Goal: Transaction & Acquisition: Book appointment/travel/reservation

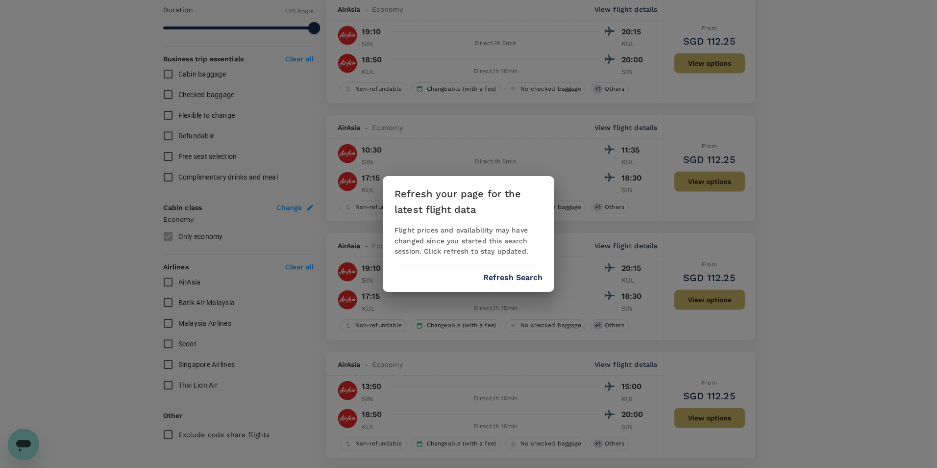
click at [524, 280] on button "Refresh Search" at bounding box center [512, 277] width 59 height 9
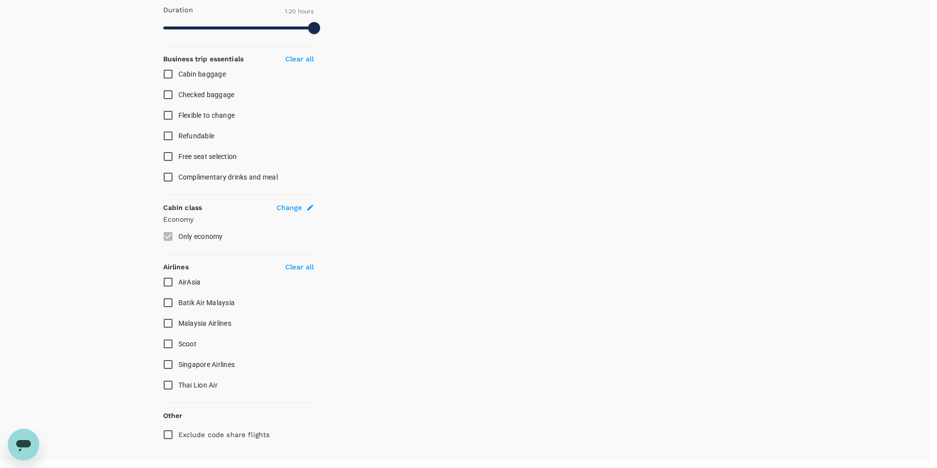
type input "0"
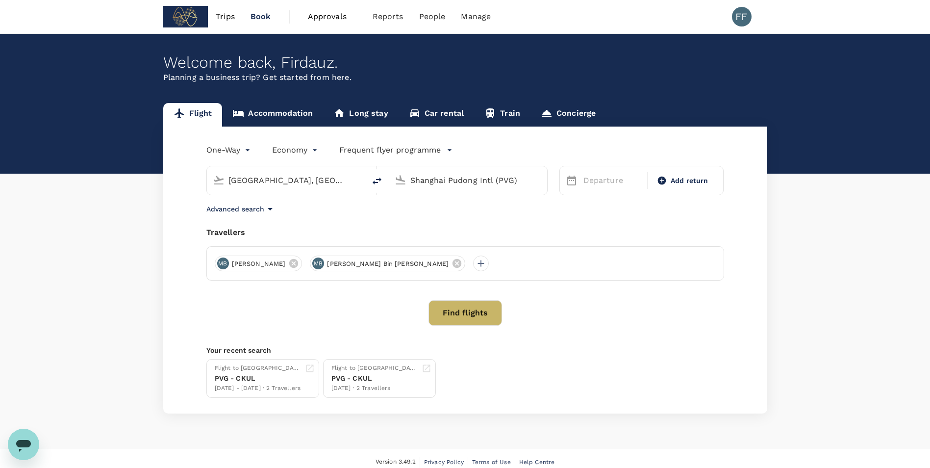
click at [314, 212] on div "Advanced search" at bounding box center [465, 209] width 518 height 12
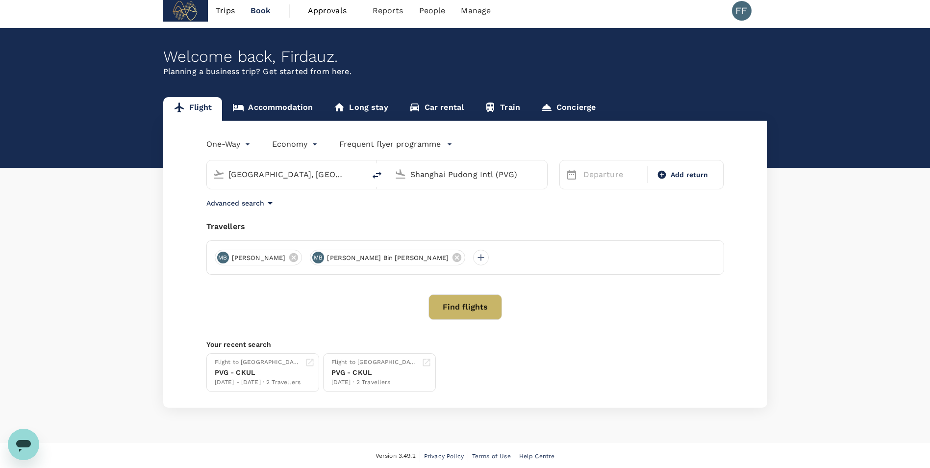
scroll to position [7, 0]
